Goal: Information Seeking & Learning: Learn about a topic

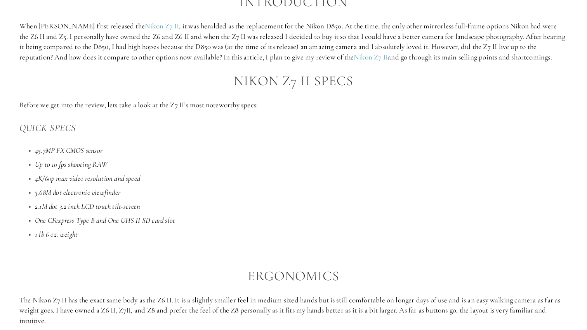
scroll to position [463, 0]
click at [231, 38] on p "When [PERSON_NAME] first released the Nikon Z7 II , it was heralded as the repl…" at bounding box center [293, 40] width 548 height 41
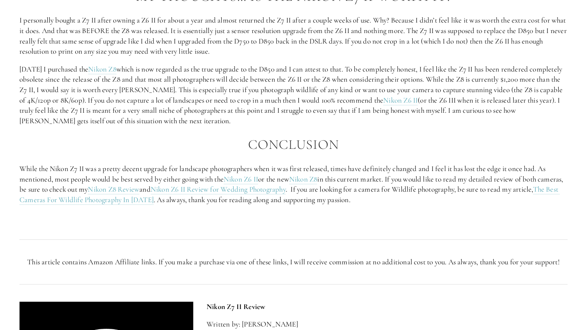
scroll to position [1434, 0]
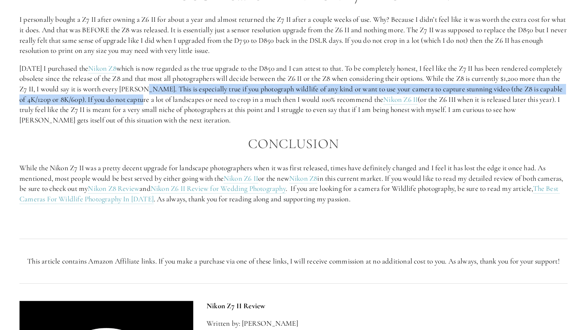
drag, startPoint x: 185, startPoint y: 87, endPoint x: 186, endPoint y: 99, distance: 11.3
click at [186, 99] on p "[DATE] I purchased the Nikon Z8 which is now regarded as the true upgrade to th…" at bounding box center [293, 94] width 548 height 62
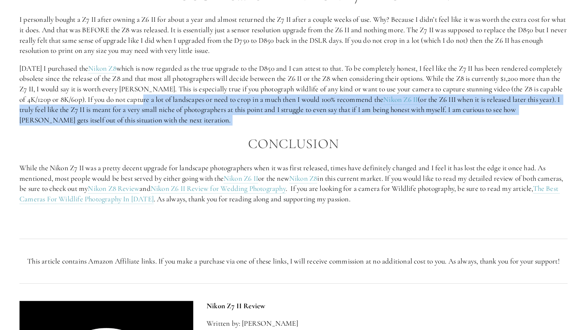
drag, startPoint x: 186, startPoint y: 99, endPoint x: 177, endPoint y: 127, distance: 29.8
click at [177, 127] on div "My Thoughts… Is The Nikon Z7 II Worth It? I personally bought a Z7 II after own…" at bounding box center [293, 104] width 548 height 233
drag, startPoint x: 177, startPoint y: 127, endPoint x: 181, endPoint y: 93, distance: 34.0
click at [181, 94] on div "My Thoughts… Is The Nikon Z7 II Worth It? I personally bought a Z7 II after own…" at bounding box center [293, 104] width 548 height 233
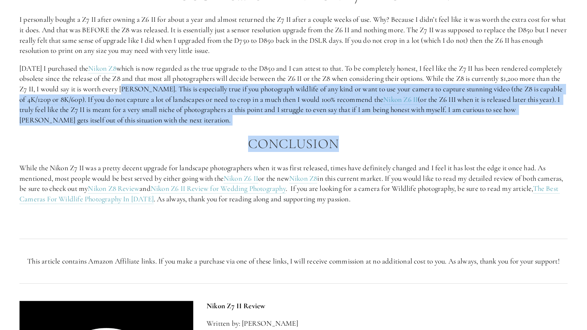
click at [181, 93] on p "Six months ago I purchased the Nikon Z8 which is now regarded as the true upgra…" at bounding box center [293, 94] width 548 height 62
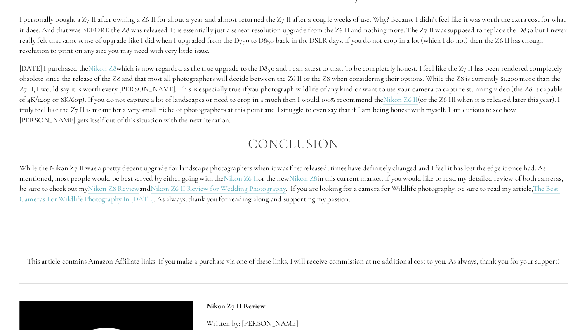
scroll to position [1443, 0]
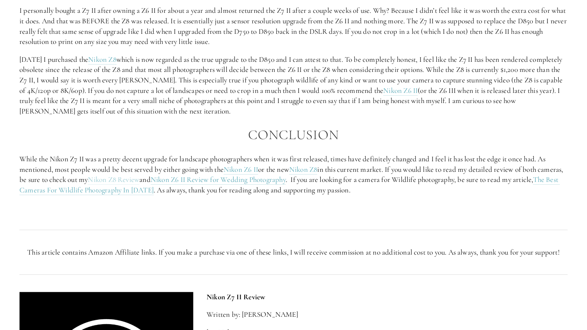
click at [139, 178] on link "Nikon Z8 Review" at bounding box center [114, 180] width 52 height 10
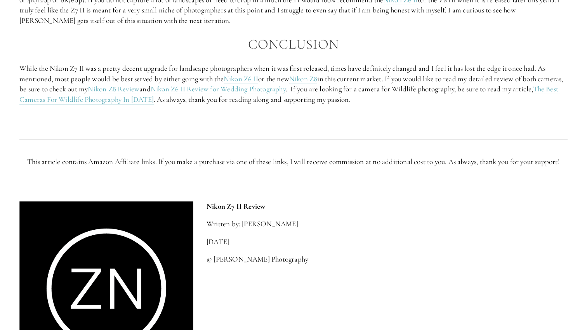
scroll to position [1543, 0]
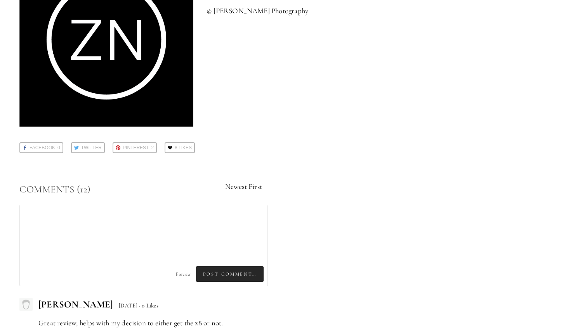
scroll to position [2093, 0]
